Goal: Use online tool/utility: Utilize a website feature to perform a specific function

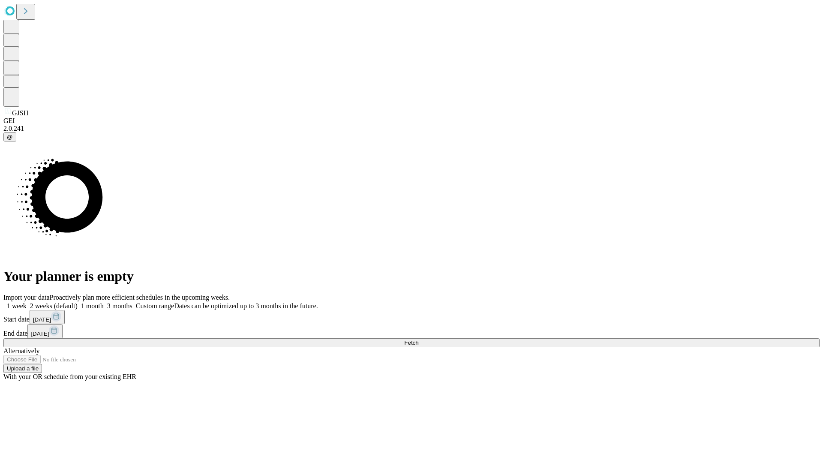
click at [418, 339] on span "Fetch" at bounding box center [411, 342] width 14 height 6
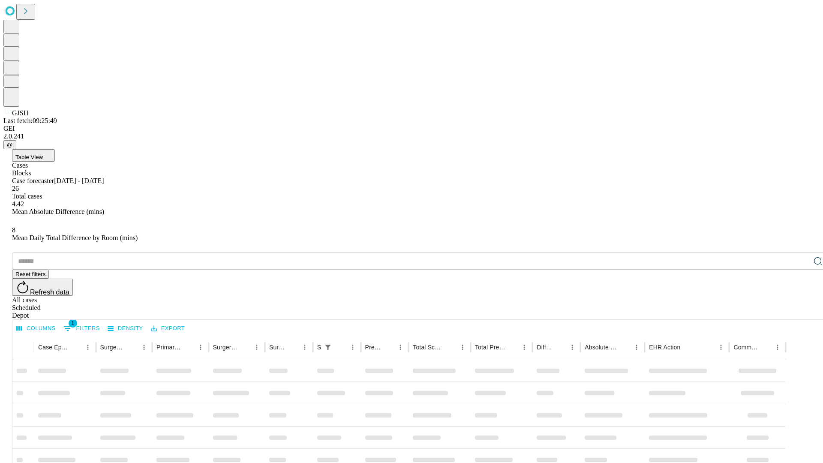
click at [43, 154] on span "Table View" at bounding box center [28, 157] width 27 height 6
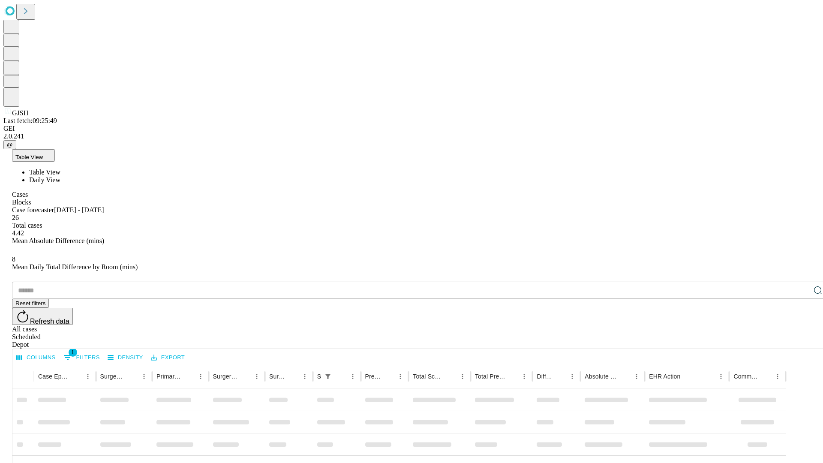
click at [60, 176] on span "Daily View" at bounding box center [44, 179] width 31 height 7
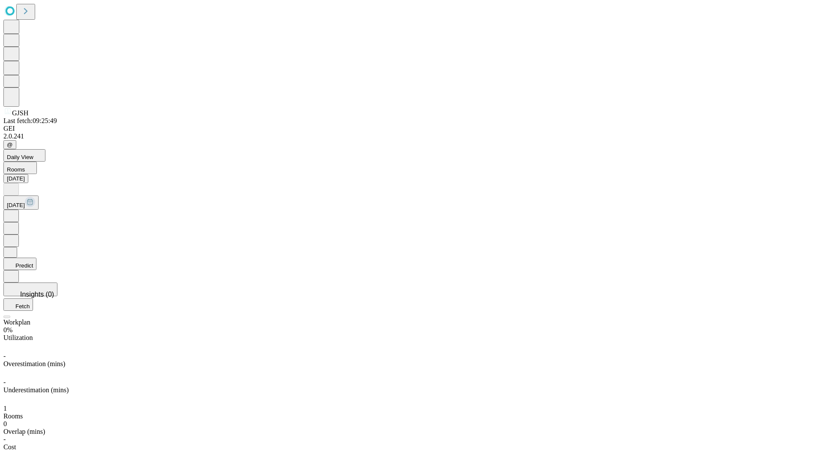
click at [36, 258] on button "Predict" at bounding box center [19, 264] width 33 height 12
